Goal: Communication & Community: Share content

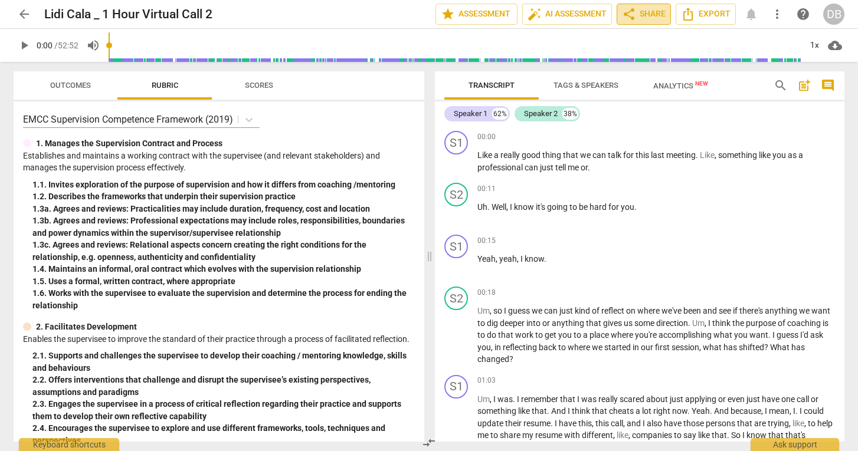
click at [649, 16] on span "share Share" at bounding box center [644, 14] width 44 height 14
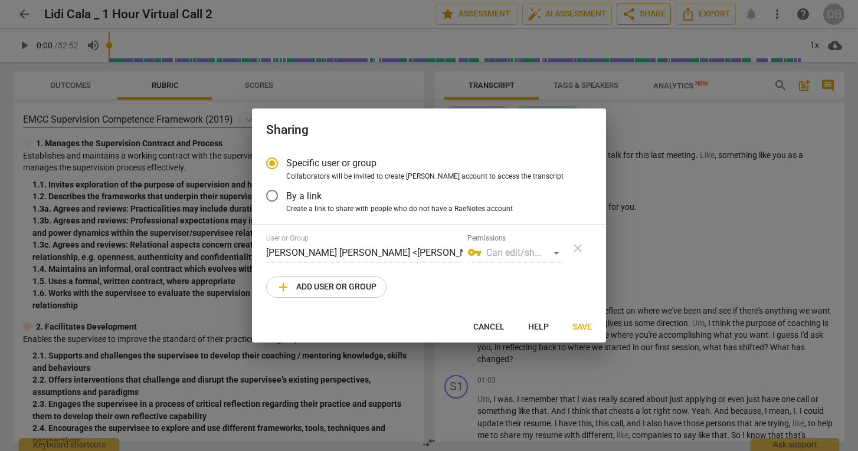
radio input "false"
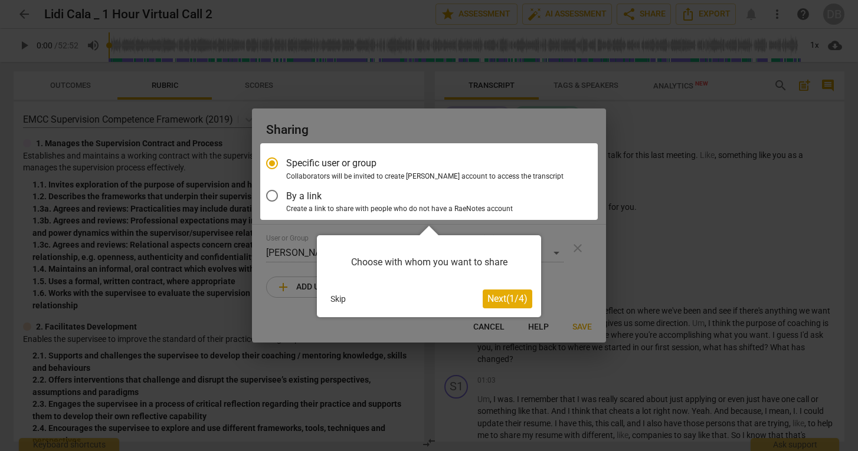
click at [272, 196] on div at bounding box center [428, 181] width 337 height 77
click at [271, 194] on div at bounding box center [428, 181] width 337 height 77
click at [494, 296] on span "Next ( 1 / 4 )" at bounding box center [507, 298] width 40 height 11
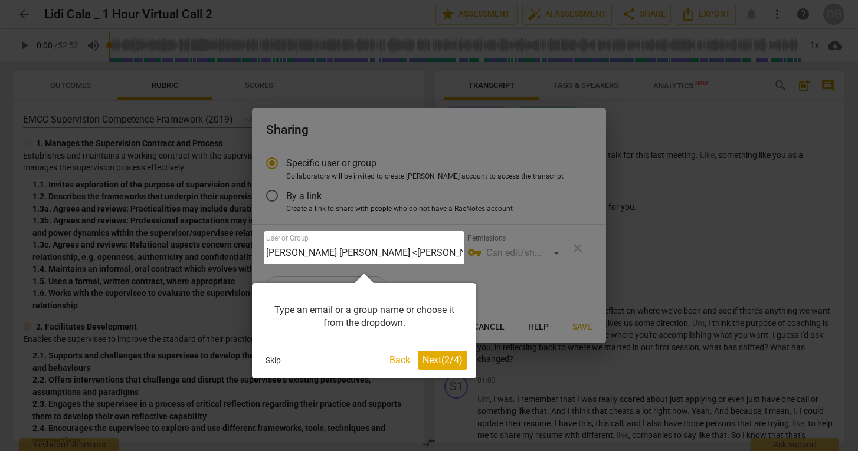
click at [434, 366] on button "Next ( 2 / 4 )" at bounding box center [443, 360] width 50 height 19
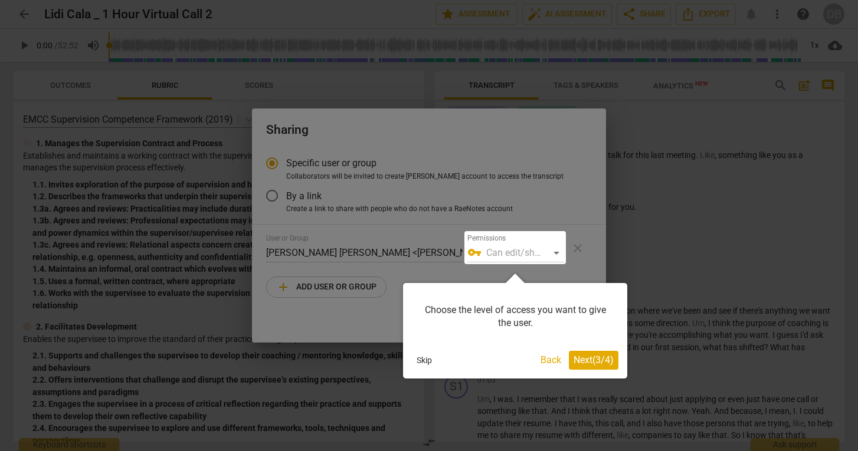
click at [599, 359] on span "Next ( 3 / 4 )" at bounding box center [593, 360] width 40 height 11
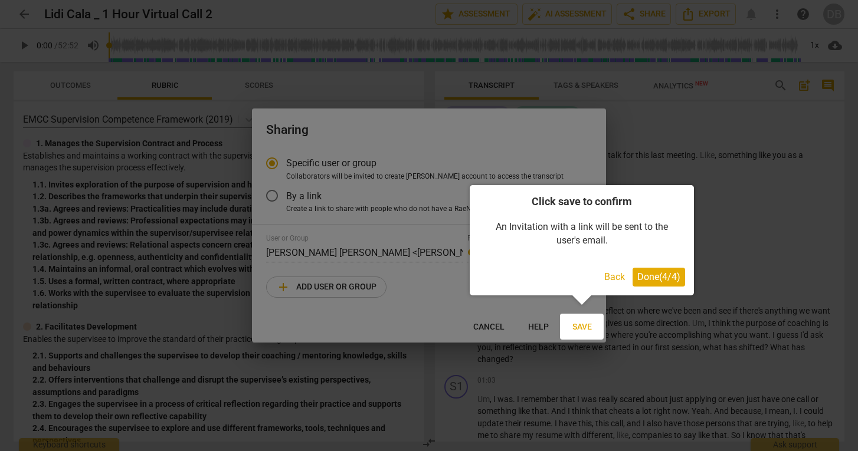
click at [668, 277] on span "Done ( 4 / 4 )" at bounding box center [658, 276] width 43 height 11
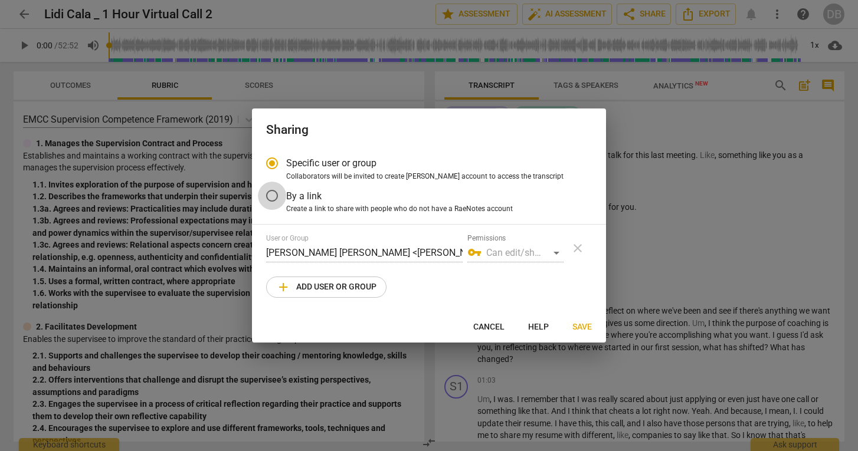
click at [273, 195] on input "By a link" at bounding box center [272, 196] width 28 height 28
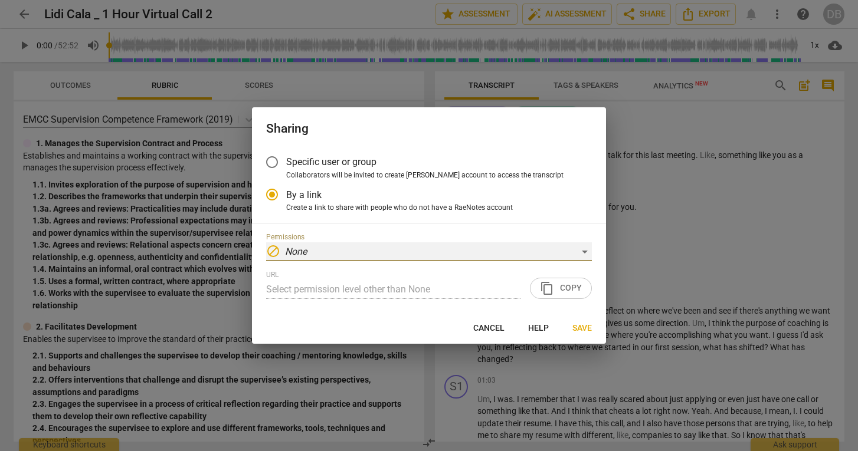
click at [582, 252] on div "block None" at bounding box center [429, 251] width 326 height 19
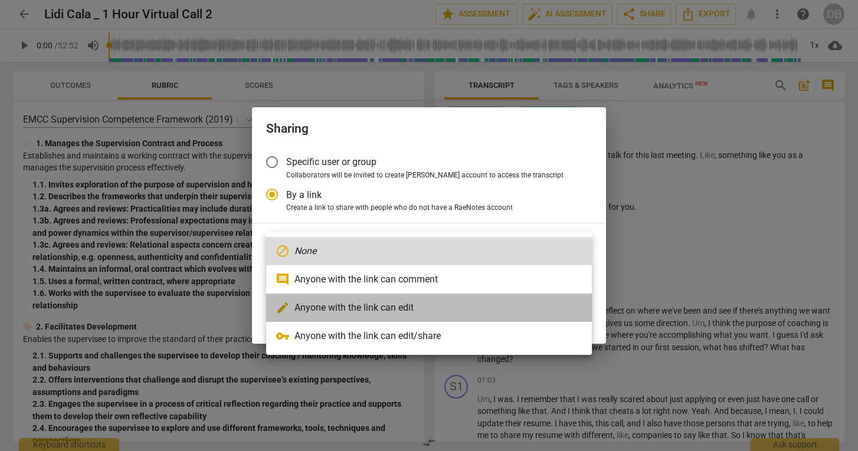
click at [526, 298] on li "edit Anyone with the link can edit" at bounding box center [429, 308] width 326 height 28
radio input "false"
type input "https://app.raenotes.com/meeting/21e65ea0bbe9410d9fc9da68e731c325?success=2"
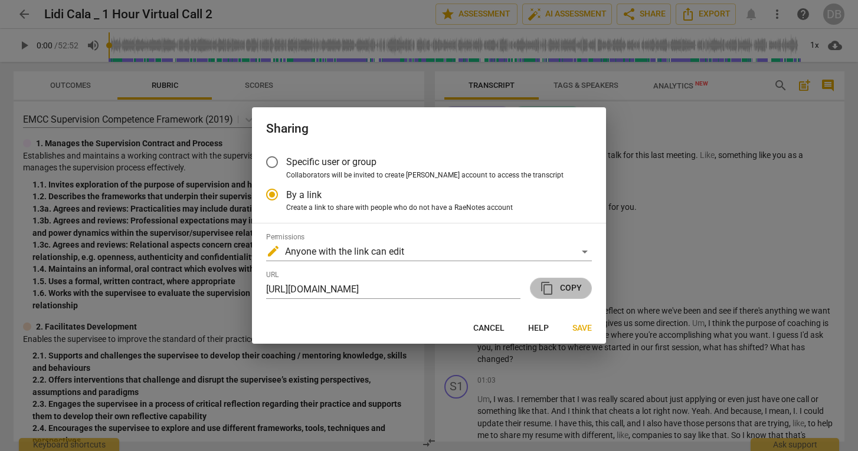
click at [569, 288] on span "content_copy Copy" at bounding box center [561, 288] width 42 height 14
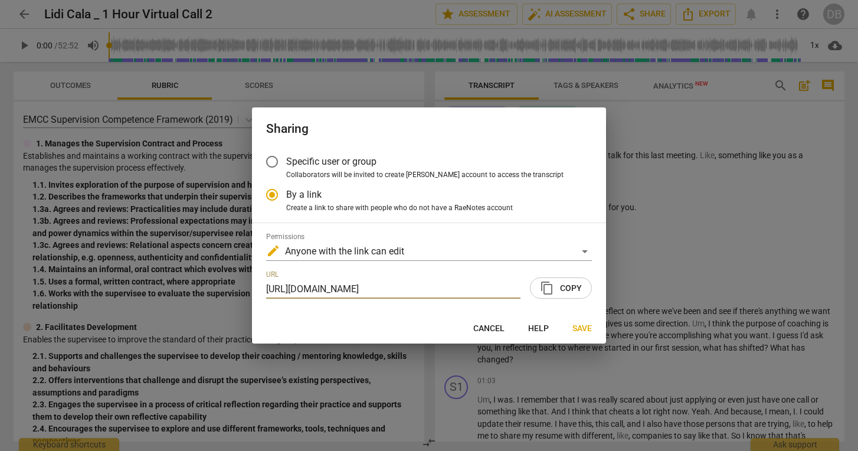
click at [564, 293] on span "content_copy Copy" at bounding box center [561, 288] width 42 height 14
click at [577, 329] on span "Save" at bounding box center [581, 329] width 19 height 12
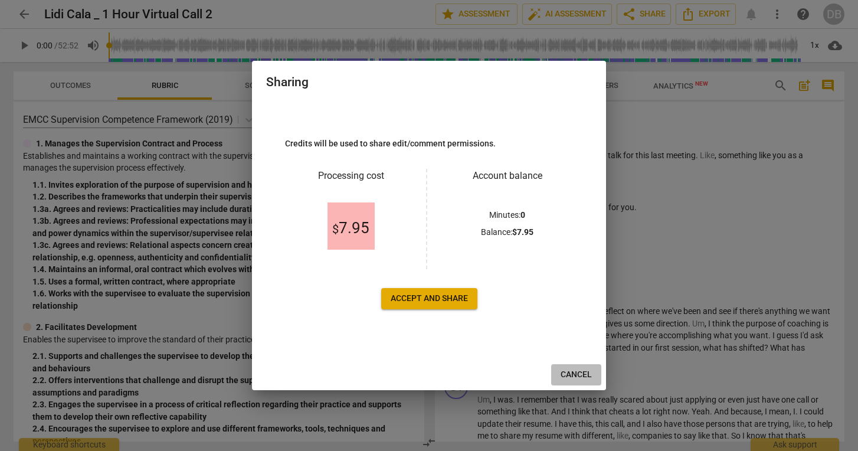
click at [577, 378] on span "Cancel" at bounding box center [575, 375] width 31 height 12
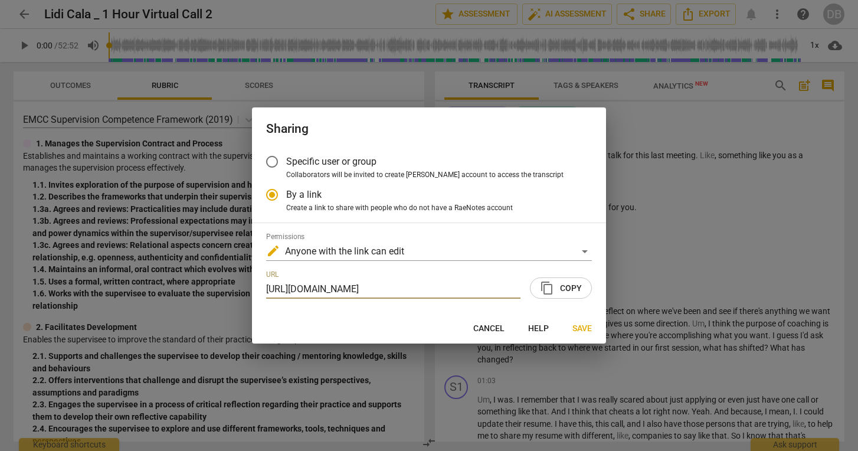
click at [273, 162] on input "Specific user or group" at bounding box center [272, 161] width 28 height 28
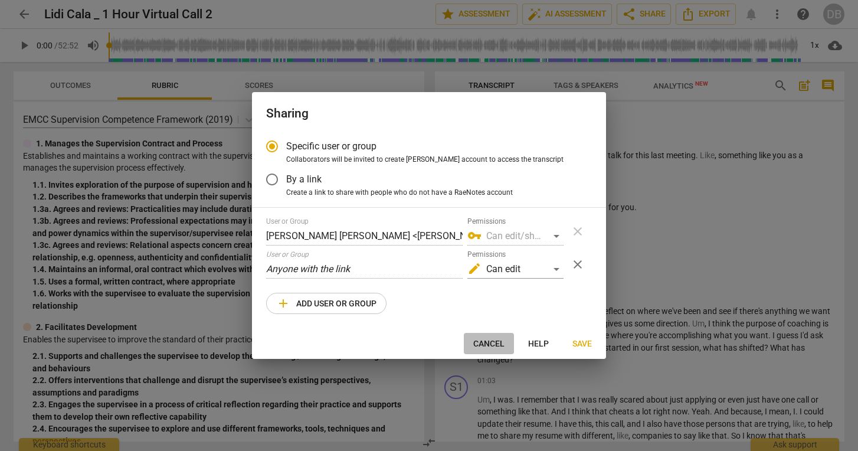
click at [495, 348] on span "Cancel" at bounding box center [488, 344] width 31 height 12
radio input "false"
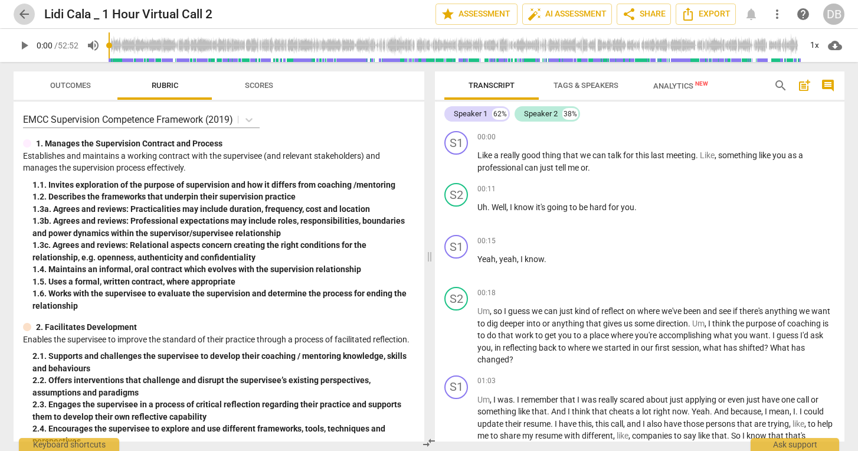
click at [24, 15] on span "arrow_back" at bounding box center [24, 14] width 14 height 14
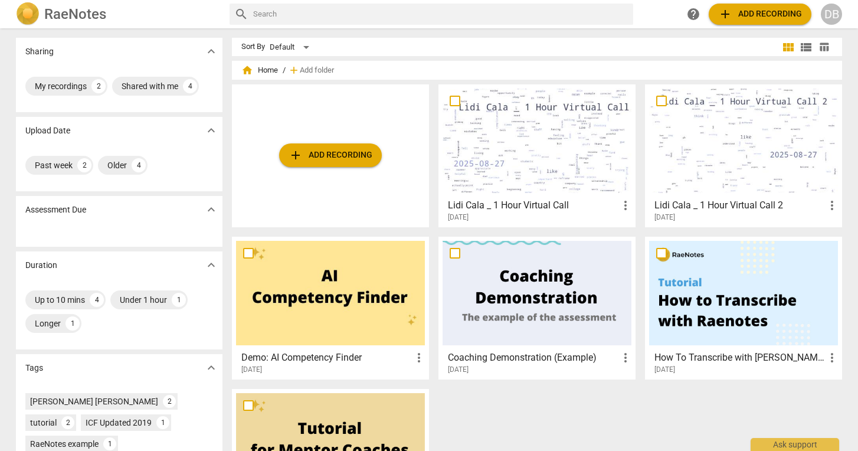
click at [536, 157] on div at bounding box center [536, 140] width 189 height 104
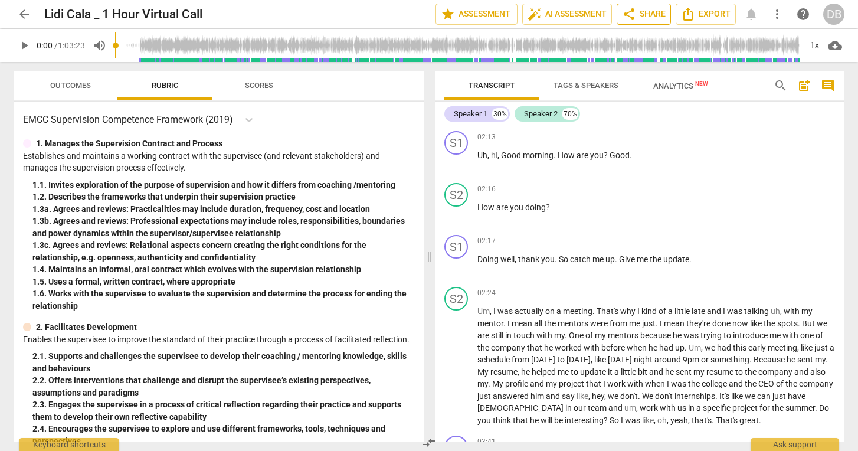
click at [639, 16] on span "share Share" at bounding box center [644, 14] width 44 height 14
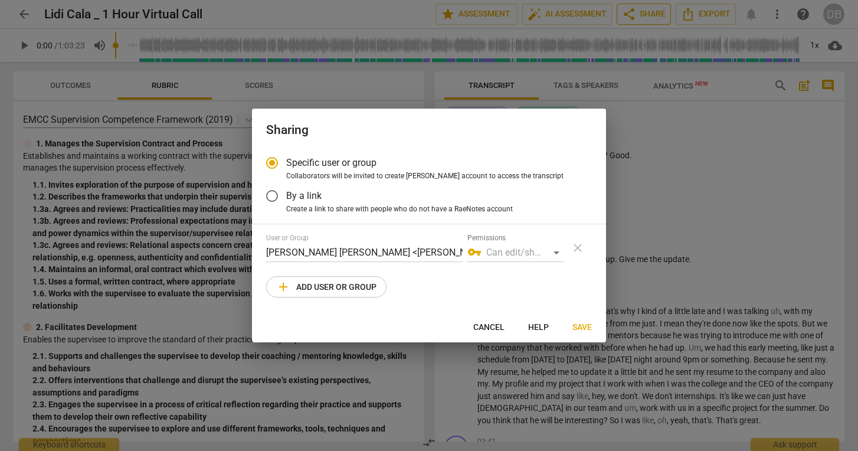
radio input "false"
click at [273, 195] on input "By a link" at bounding box center [272, 196] width 28 height 28
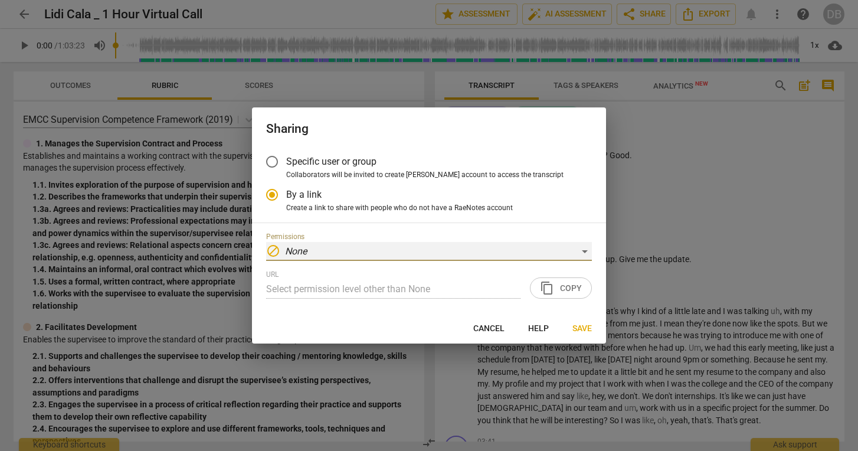
click at [585, 250] on div "block None" at bounding box center [429, 251] width 326 height 19
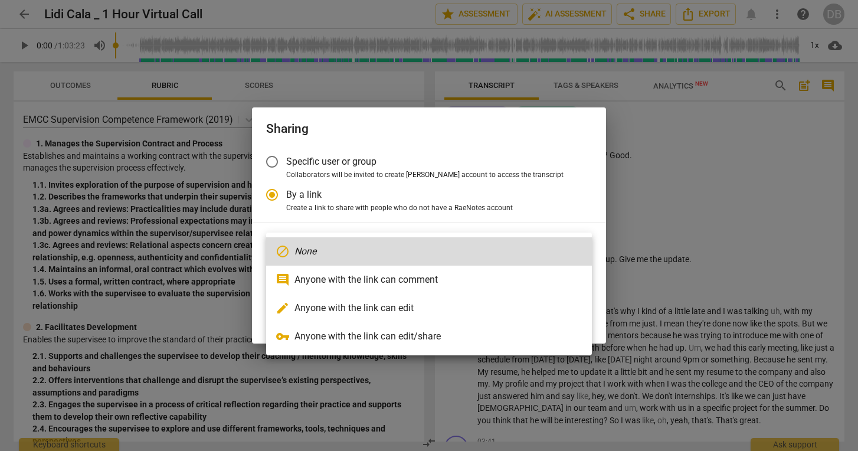
click at [543, 306] on li "edit Anyone with the link can edit" at bounding box center [429, 308] width 326 height 28
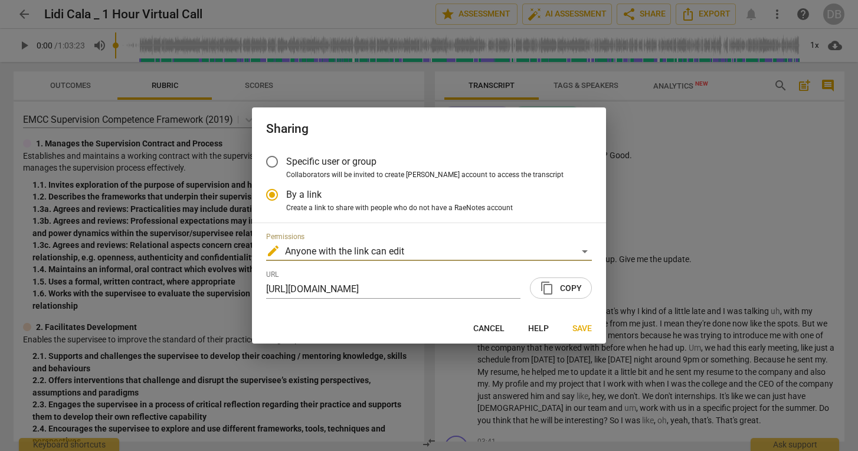
radio input "false"
type input "[URL][DOMAIN_NAME]"
click at [564, 289] on span "content_copy Copy" at bounding box center [561, 288] width 42 height 14
click at [579, 327] on span "Save" at bounding box center [581, 329] width 19 height 12
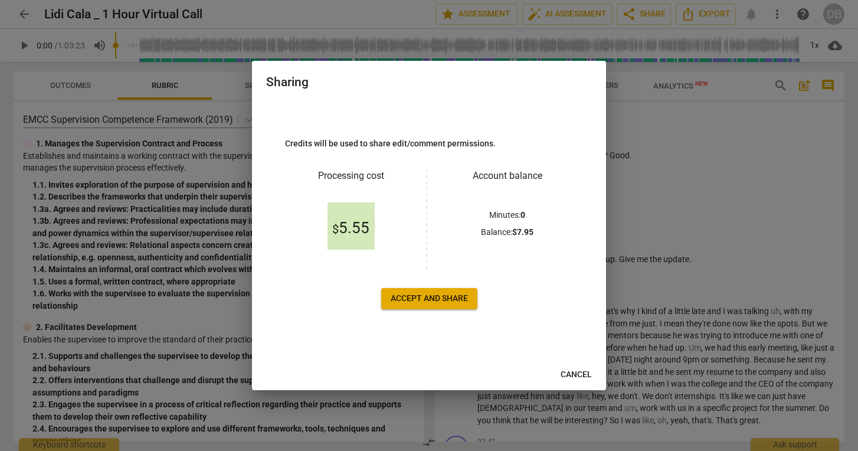
click at [451, 303] on span "Accept and share" at bounding box center [428, 299] width 77 height 12
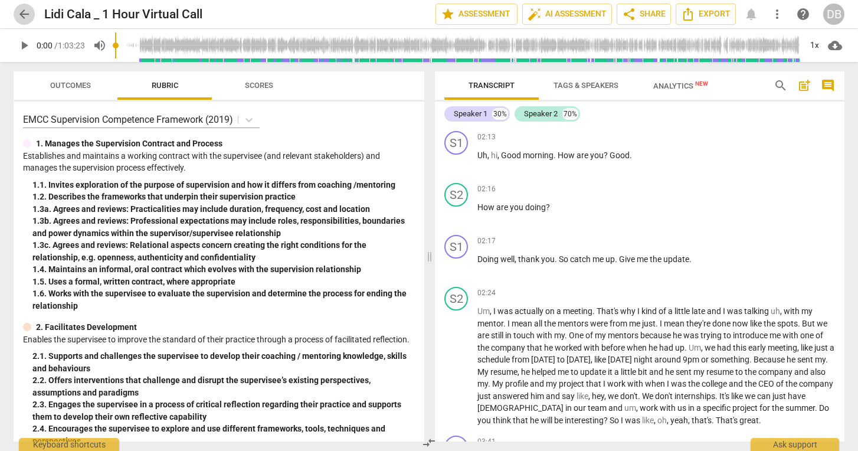
click at [20, 15] on span "arrow_back" at bounding box center [24, 14] width 14 height 14
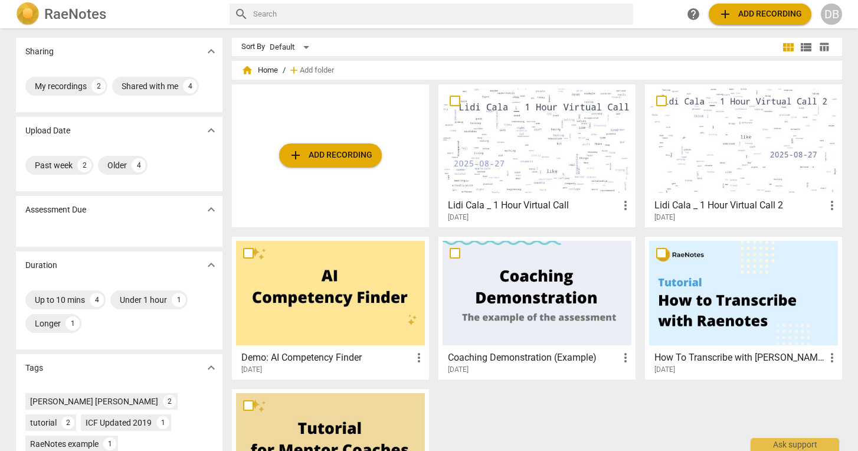
click at [715, 142] on div at bounding box center [743, 140] width 189 height 104
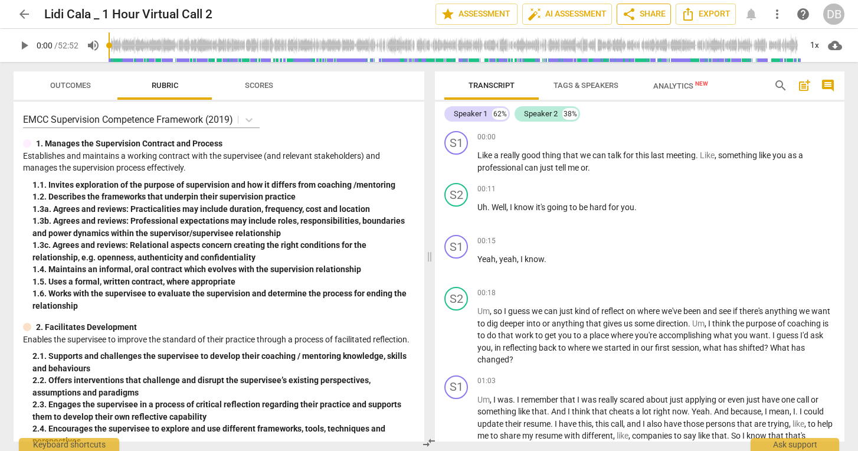
click at [636, 16] on span "share Share" at bounding box center [644, 14] width 44 height 14
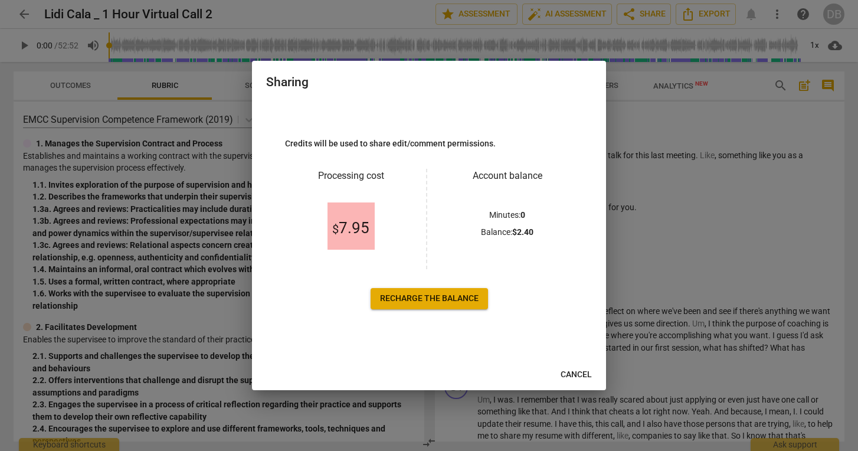
click at [462, 301] on span "Recharge the balance" at bounding box center [429, 299] width 99 height 12
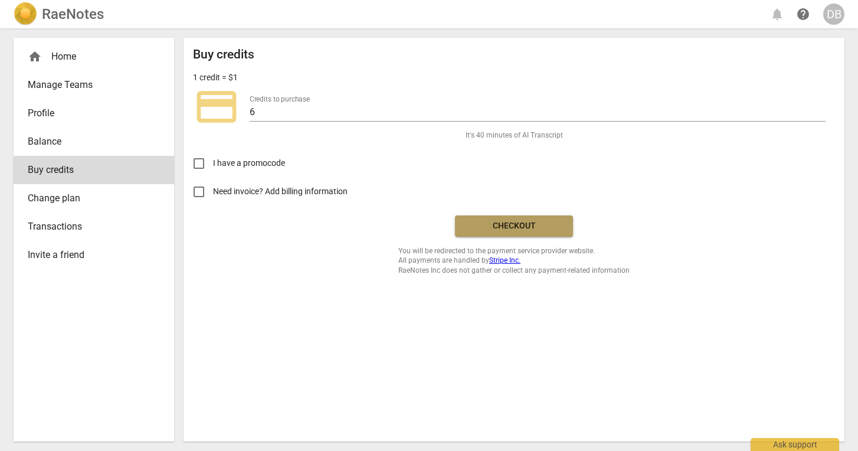
click at [510, 229] on span "Checkout" at bounding box center [513, 226] width 99 height 12
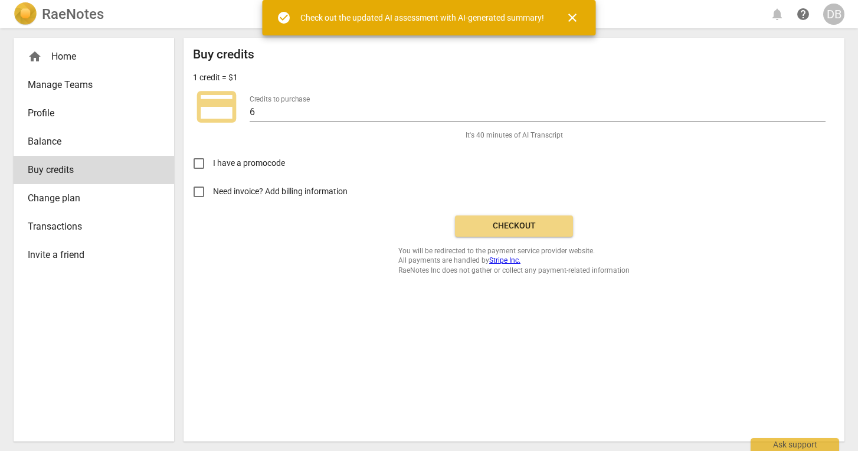
click at [572, 15] on span "close" at bounding box center [572, 18] width 14 height 14
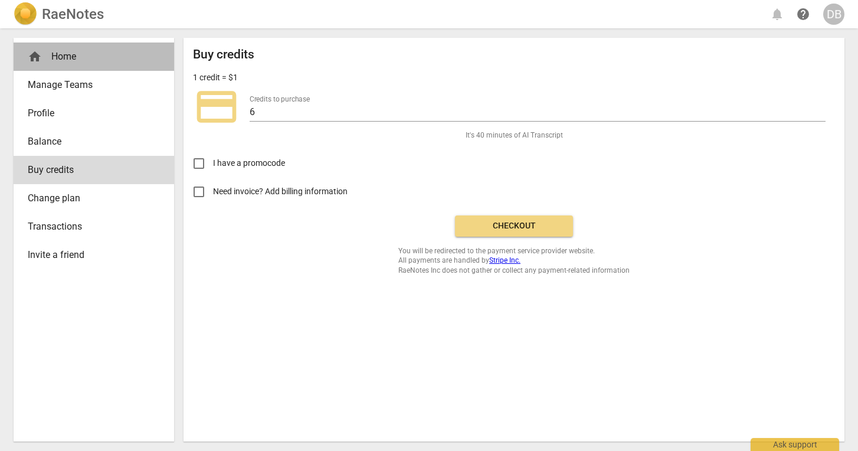
click at [71, 53] on div "home Home" at bounding box center [89, 57] width 123 height 14
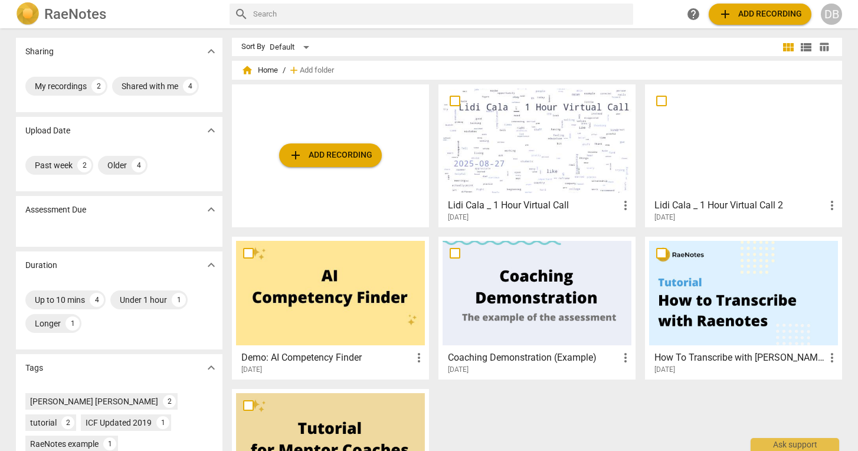
click at [718, 124] on div at bounding box center [743, 140] width 189 height 104
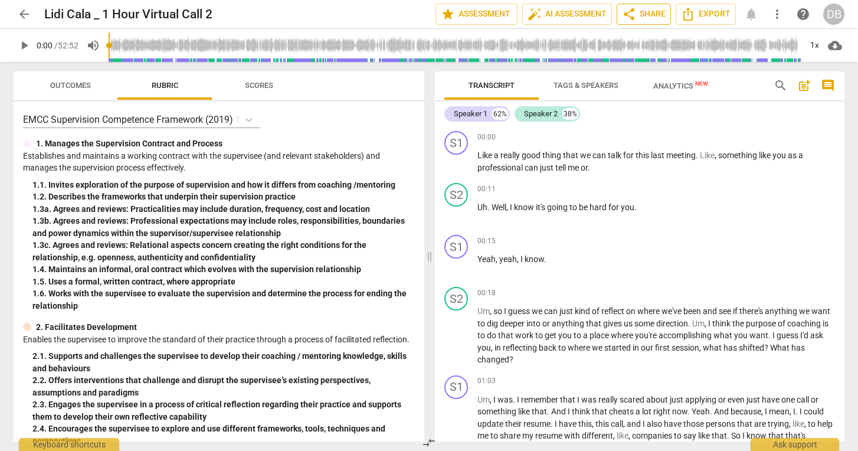
click at [647, 11] on span "share Share" at bounding box center [644, 14] width 44 height 14
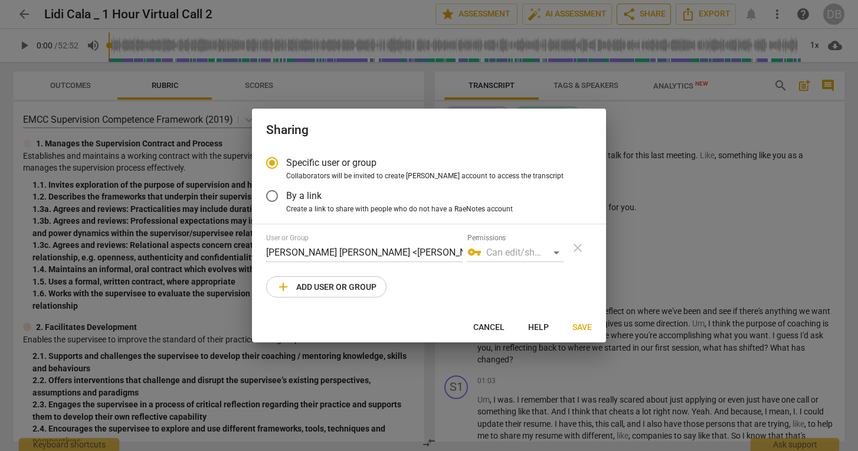
radio input "false"
click at [275, 196] on input "By a link" at bounding box center [272, 196] width 28 height 28
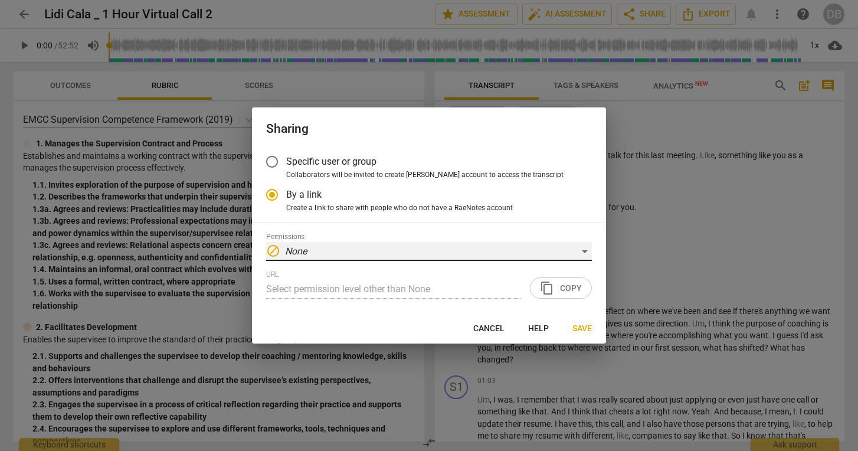
click at [583, 254] on div "block None" at bounding box center [429, 251] width 326 height 19
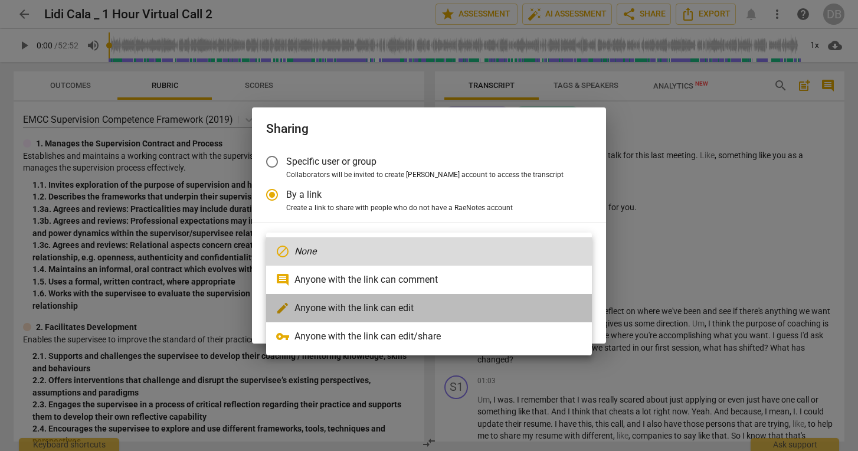
click at [524, 305] on li "edit Anyone with the link can edit" at bounding box center [429, 308] width 326 height 28
radio input "false"
type input "[URL][DOMAIN_NAME]"
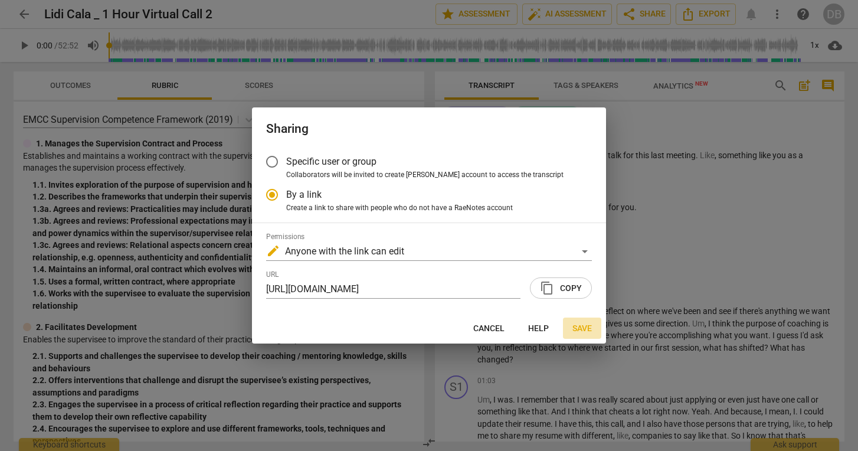
click at [585, 326] on span "Save" at bounding box center [581, 329] width 19 height 12
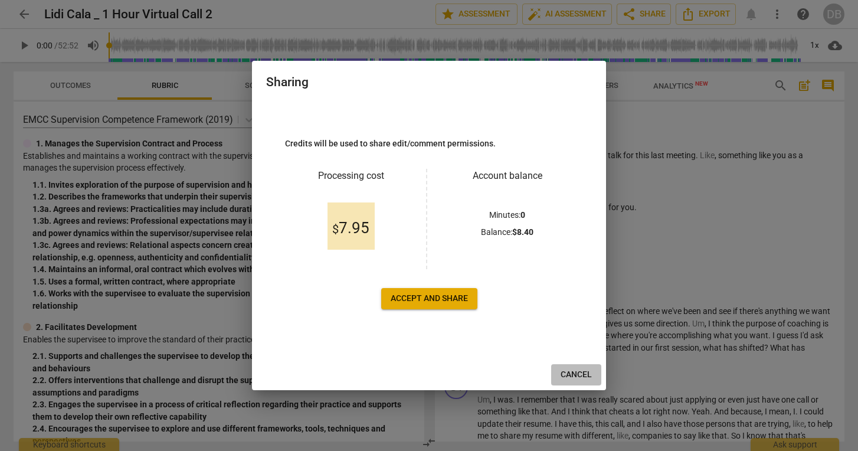
click at [576, 376] on span "Cancel" at bounding box center [575, 375] width 31 height 12
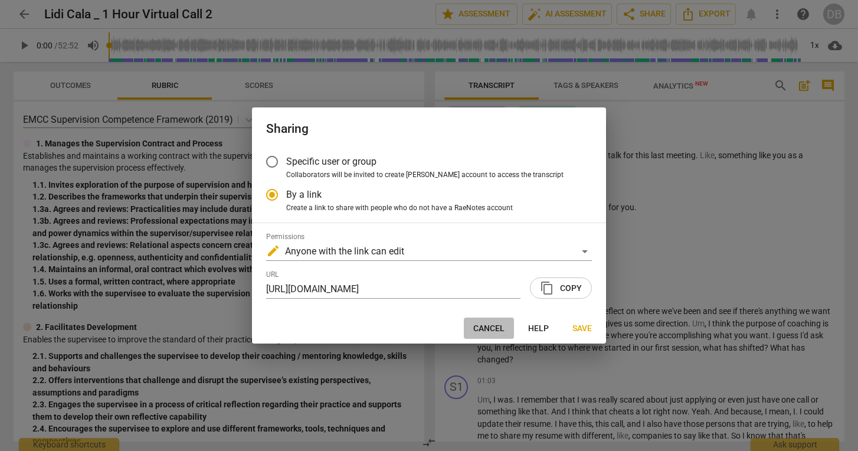
click at [489, 328] on span "Cancel" at bounding box center [488, 329] width 31 height 12
radio input "false"
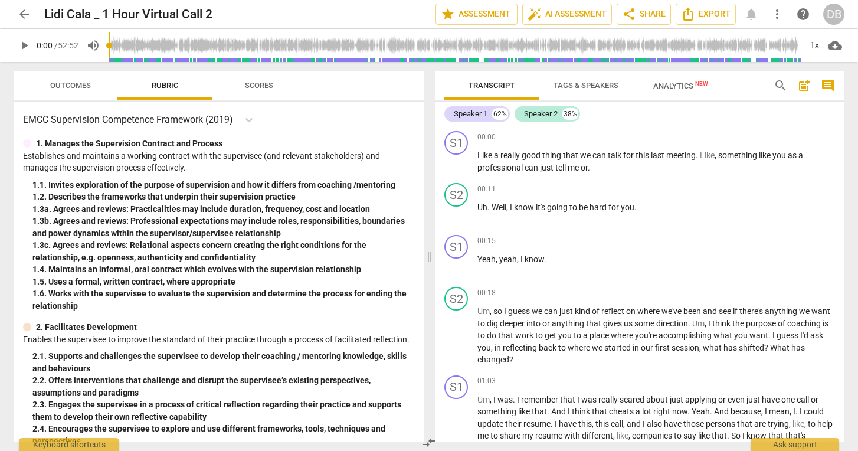
click at [17, 13] on span "arrow_back" at bounding box center [24, 14] width 21 height 14
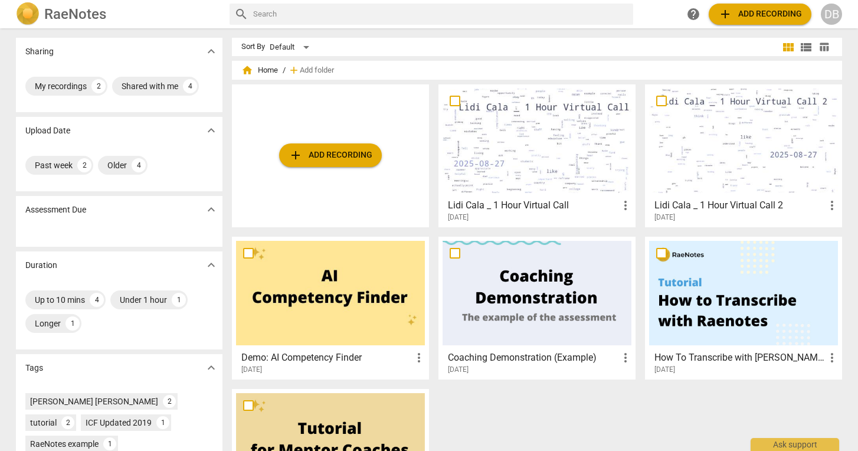
click at [522, 137] on div at bounding box center [536, 140] width 189 height 104
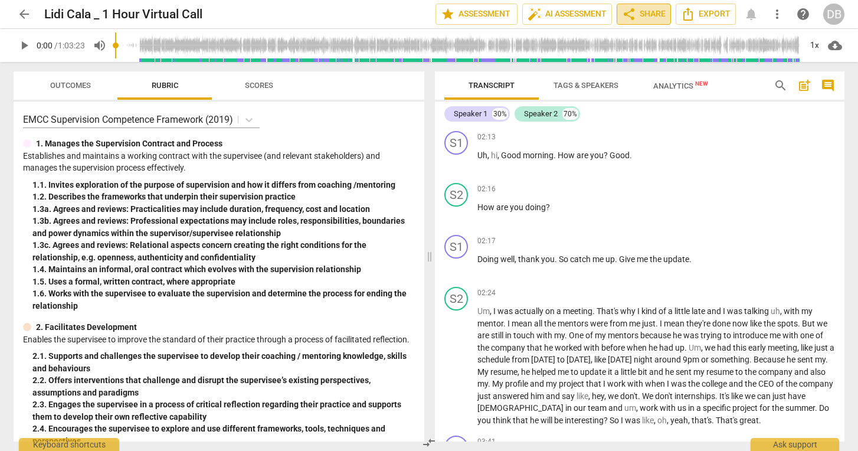
click at [656, 15] on span "share Share" at bounding box center [644, 14] width 44 height 14
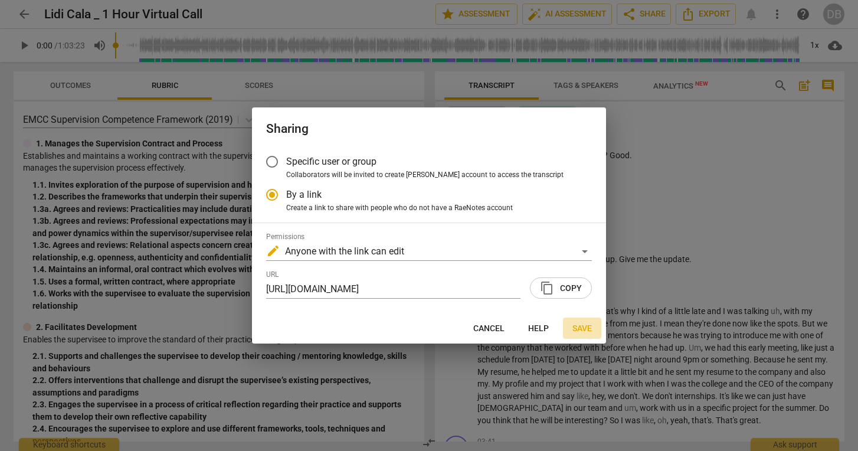
click at [572, 326] on span "Save" at bounding box center [581, 329] width 19 height 12
radio input "false"
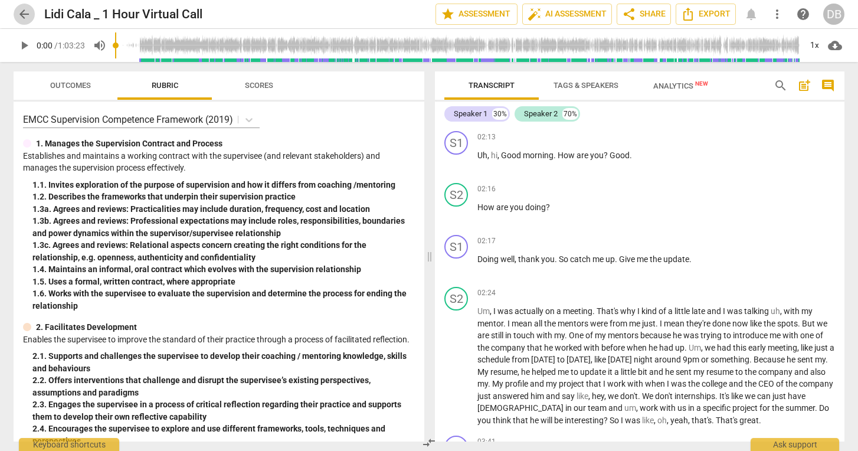
click at [24, 12] on span "arrow_back" at bounding box center [24, 14] width 14 height 14
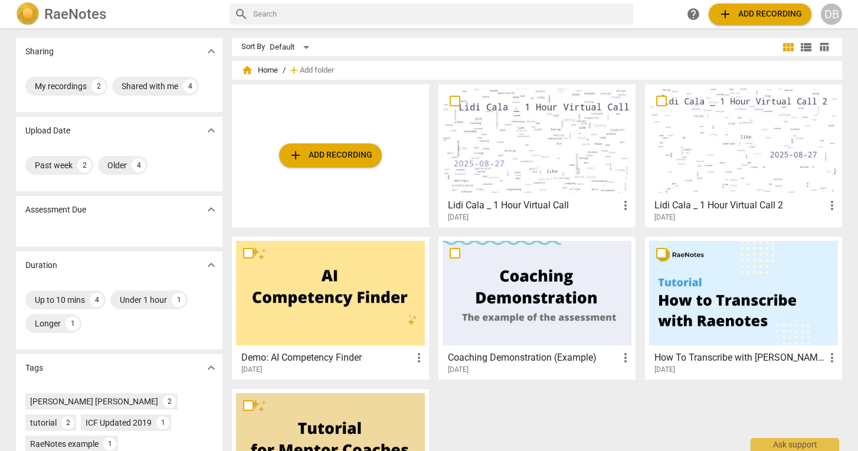
click at [735, 156] on div at bounding box center [743, 140] width 189 height 104
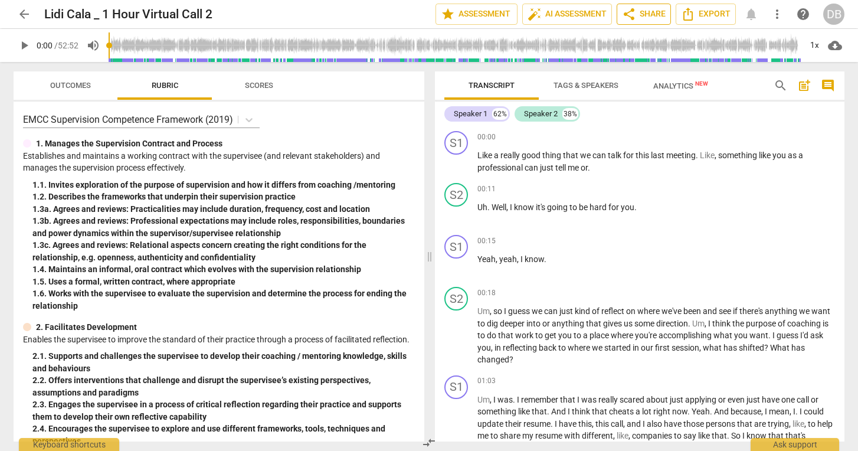
click at [641, 11] on span "share Share" at bounding box center [644, 14] width 44 height 14
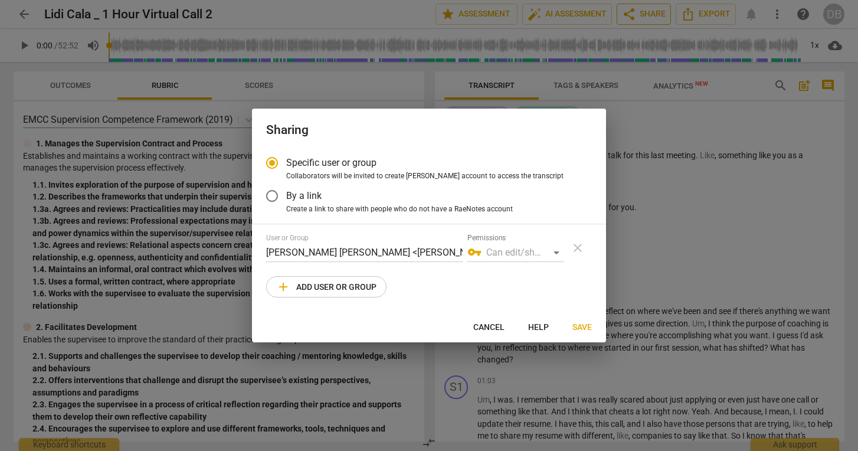
radio input "false"
click at [273, 193] on input "By a link" at bounding box center [272, 196] width 28 height 28
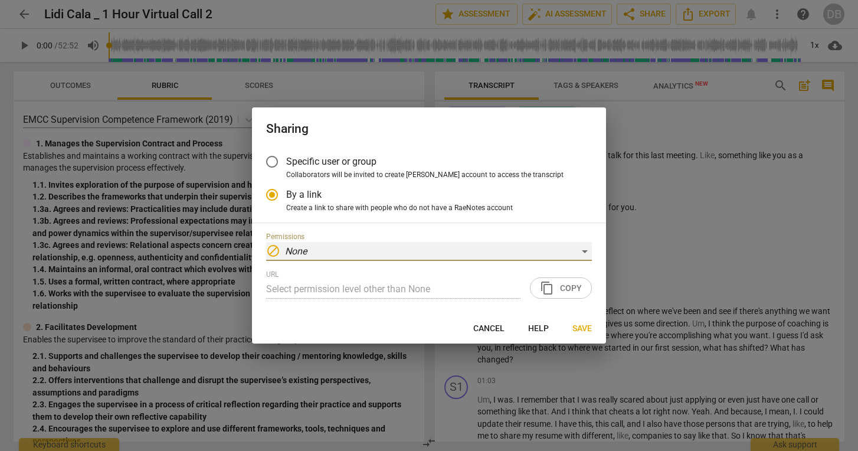
click at [580, 249] on div "block None" at bounding box center [429, 251] width 326 height 19
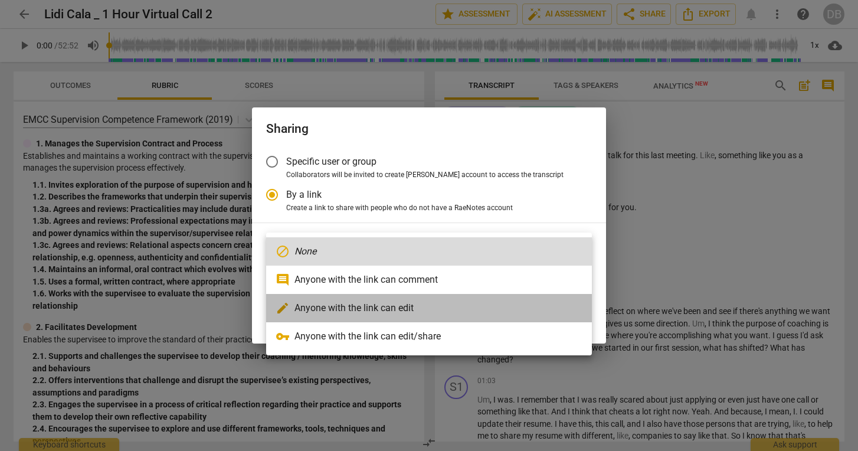
click at [537, 304] on li "edit Anyone with the link can edit" at bounding box center [429, 308] width 326 height 28
radio input "false"
type input "[URL][DOMAIN_NAME]"
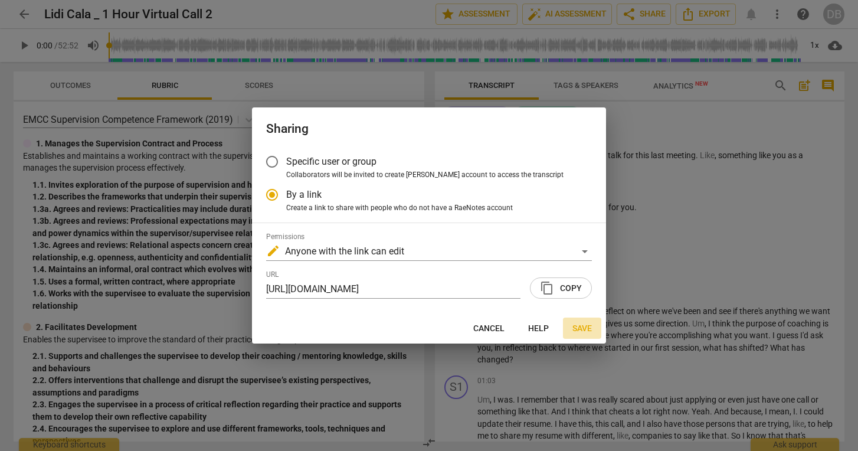
click at [582, 329] on span "Save" at bounding box center [581, 329] width 19 height 12
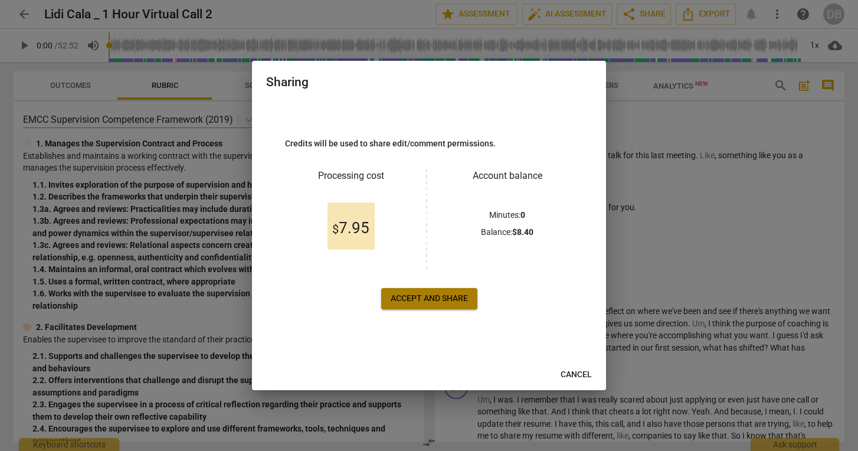
click at [461, 298] on span "Accept and share" at bounding box center [428, 299] width 77 height 12
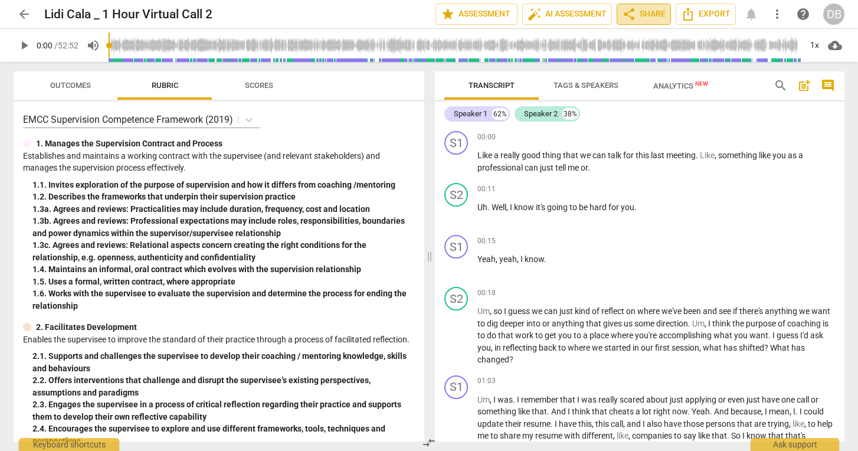
click at [644, 16] on span "share Share" at bounding box center [644, 14] width 44 height 14
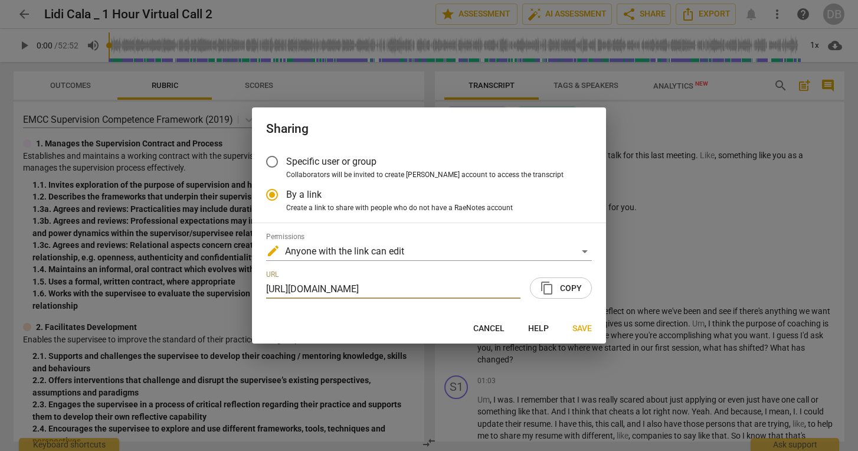
click at [553, 285] on span "content_copy" at bounding box center [547, 288] width 14 height 14
click at [176, 114] on div at bounding box center [429, 225] width 858 height 451
radio input "false"
